Goal: Find specific page/section: Find specific page/section

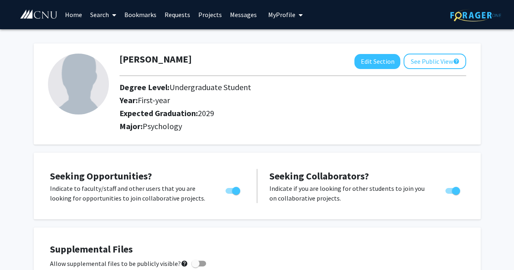
click at [102, 10] on link "Search" at bounding box center [103, 14] width 34 height 28
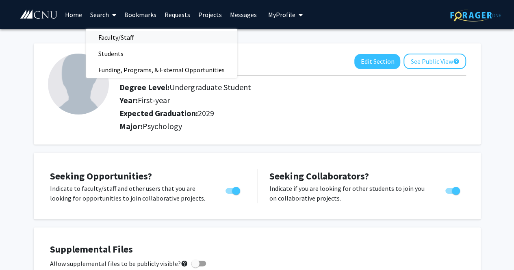
click at [112, 39] on span "Faculty/Staff" at bounding box center [116, 37] width 60 height 16
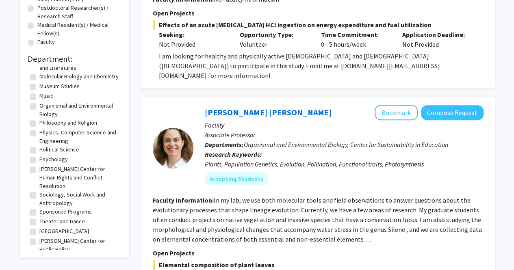
scroll to position [204, 0]
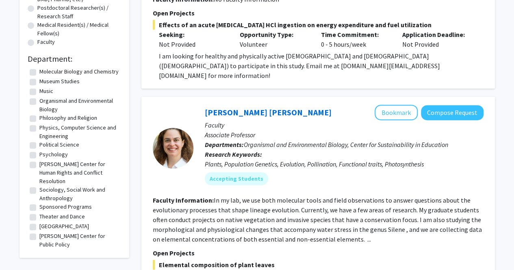
click at [50, 153] on label "Psychology" at bounding box center [53, 154] width 28 height 9
click at [45, 153] on input "Psychology" at bounding box center [41, 152] width 5 height 5
checkbox input "true"
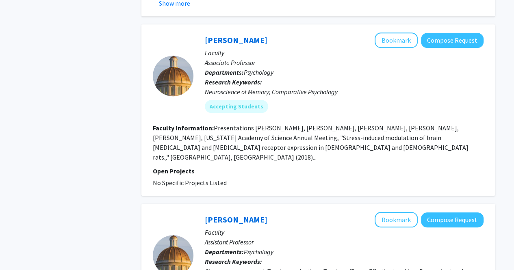
scroll to position [340, 0]
click at [217, 38] on link "[PERSON_NAME]" at bounding box center [236, 40] width 63 height 10
